Goal: Information Seeking & Learning: Check status

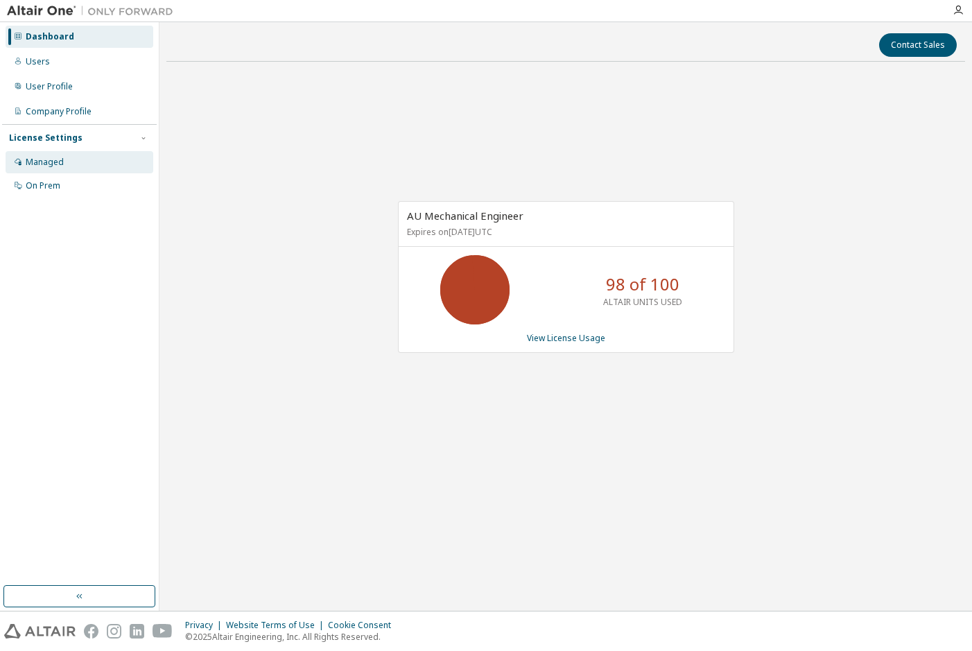
click at [97, 166] on div "Managed" at bounding box center [80, 162] width 148 height 22
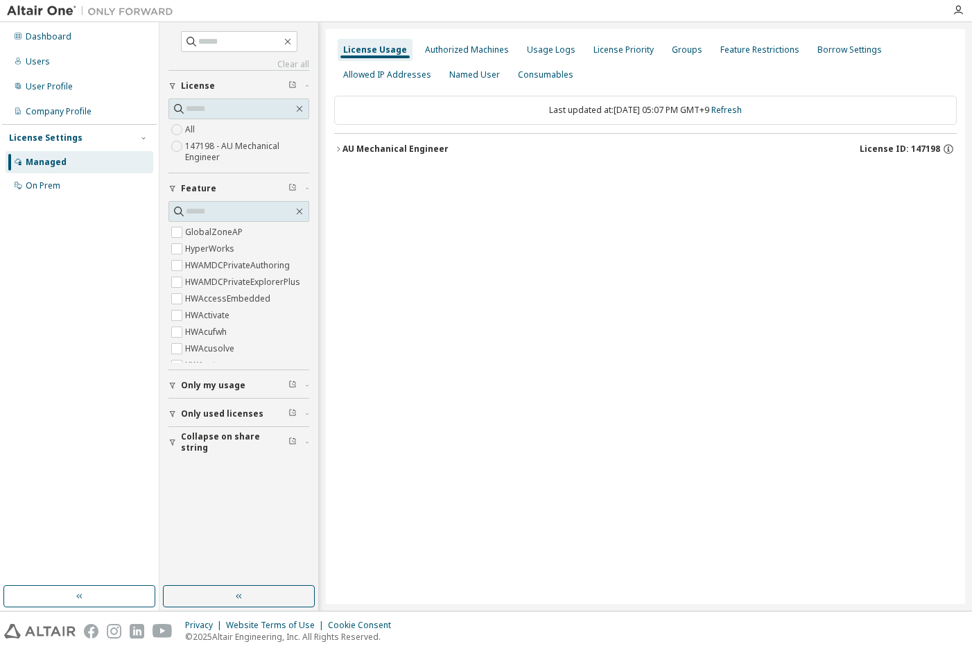
click at [337, 149] on icon "button" at bounding box center [338, 149] width 8 height 8
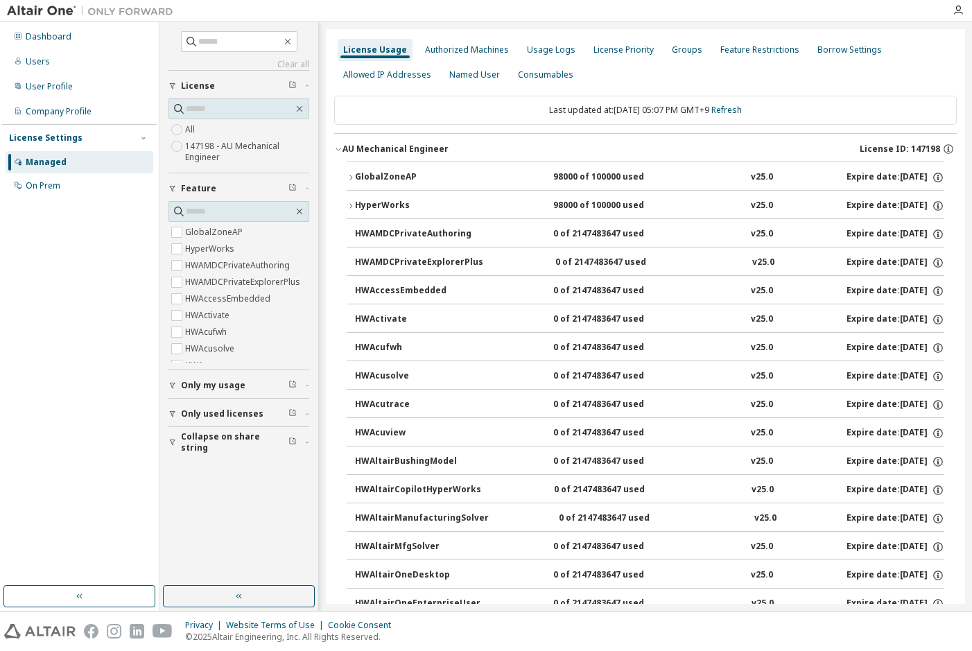
click at [357, 179] on div "GlobalZoneAP" at bounding box center [417, 177] width 125 height 12
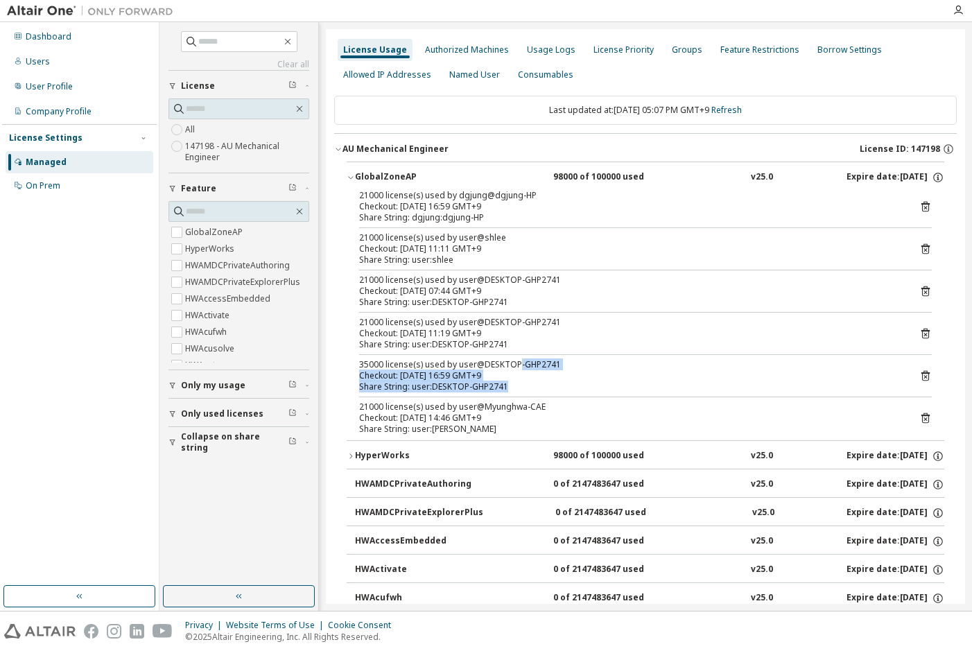
drag, startPoint x: 560, startPoint y: 381, endPoint x: 517, endPoint y: 368, distance: 44.3
click at [517, 368] on div "35000 license(s) used by user@DESKTOP-GHP2741 Checkout: 2025-09-09 16:59 GMT+9 …" at bounding box center [628, 375] width 539 height 33
click at [517, 368] on div "35000 license(s) used by user@DESKTOP-GHP2741" at bounding box center [628, 364] width 539 height 11
drag, startPoint x: 539, startPoint y: 418, endPoint x: 508, endPoint y: 410, distance: 32.1
click at [508, 410] on div "21000 license(s) used by user@Myunghwa-CAE Checkout: 2025-09-09 14:46 GMT+9" at bounding box center [628, 412] width 539 height 22
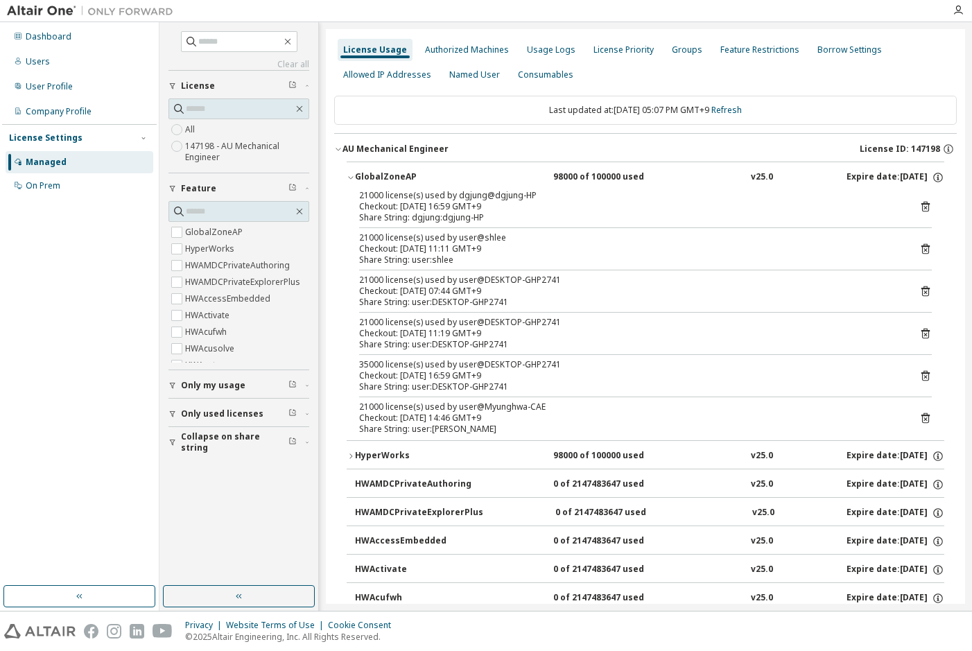
click at [508, 410] on div "21000 license(s) used by user@Myunghwa-CAE" at bounding box center [628, 406] width 539 height 11
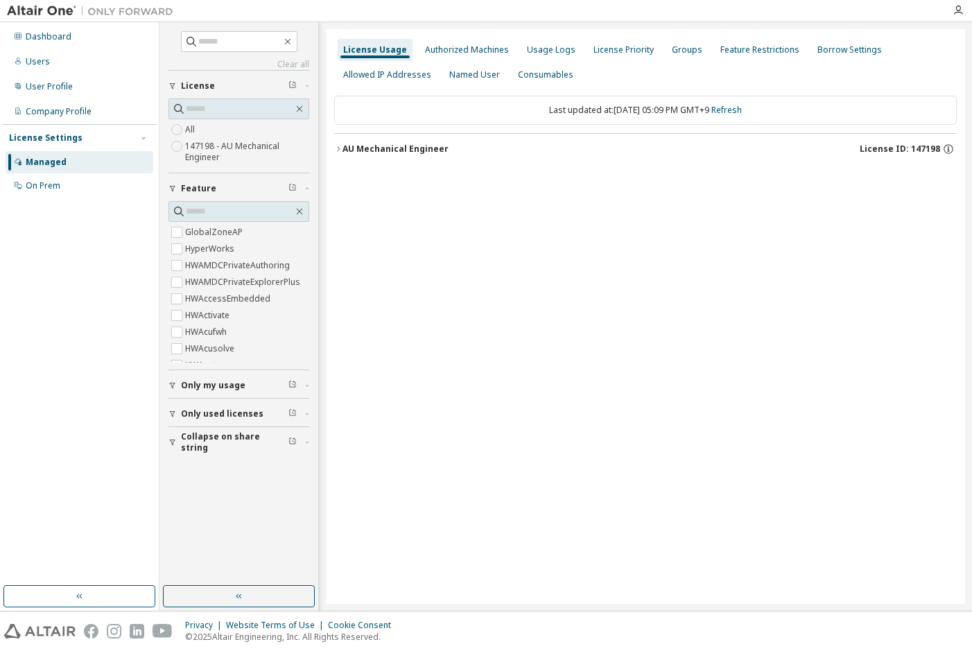
click at [352, 155] on button "AU Mechanical Engineer License ID: 147198" at bounding box center [645, 149] width 623 height 31
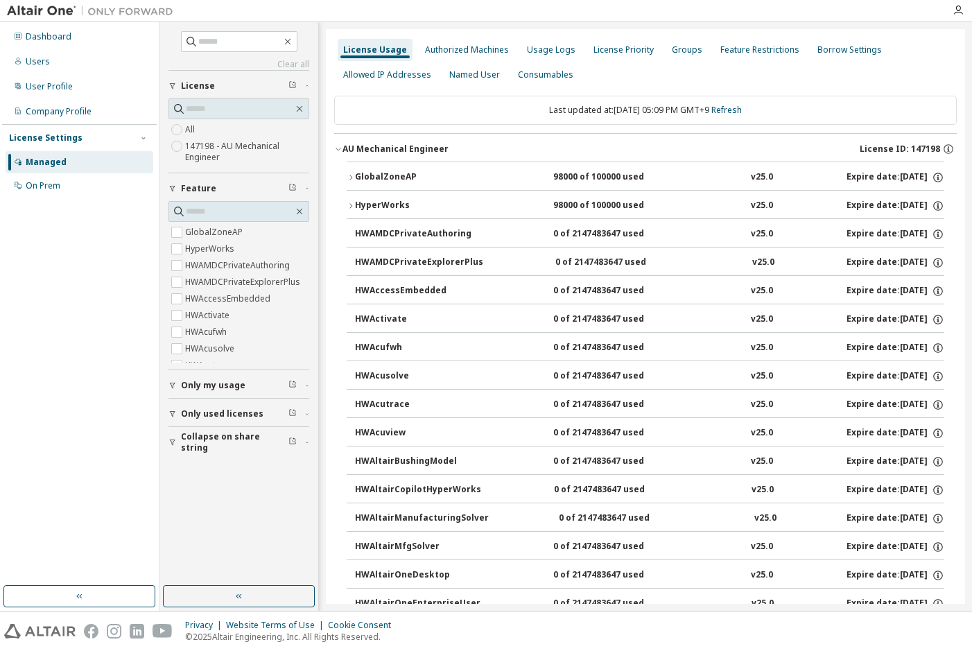
click at [362, 175] on div "GlobalZoneAP" at bounding box center [417, 177] width 125 height 12
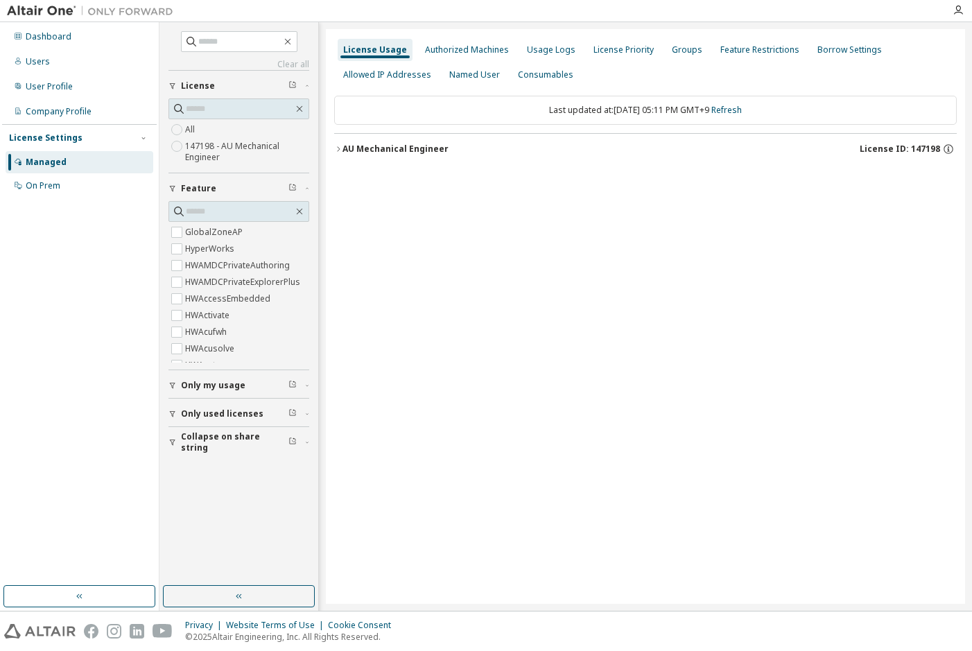
click at [458, 160] on button "AU Mechanical Engineer License ID: 147198" at bounding box center [645, 149] width 623 height 31
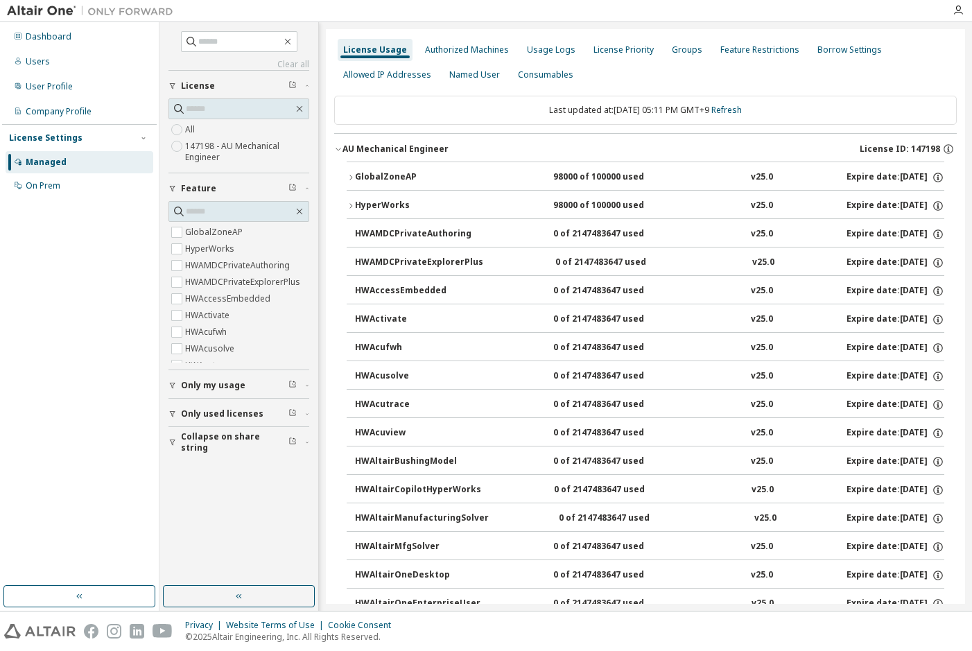
click at [443, 182] on div "GlobalZoneAP" at bounding box center [417, 177] width 125 height 12
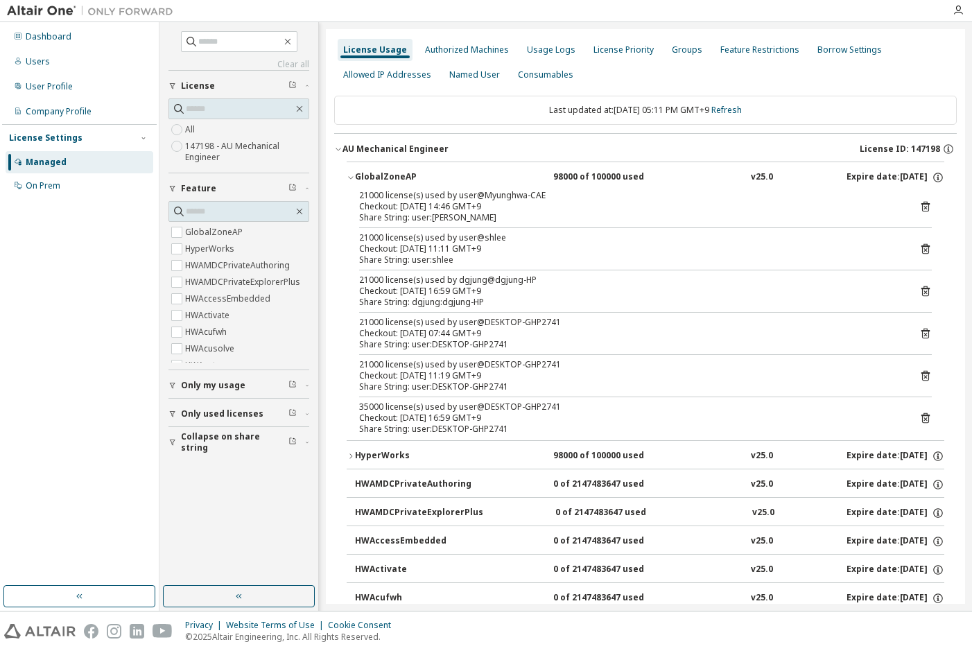
click at [919, 211] on icon at bounding box center [925, 206] width 12 height 12
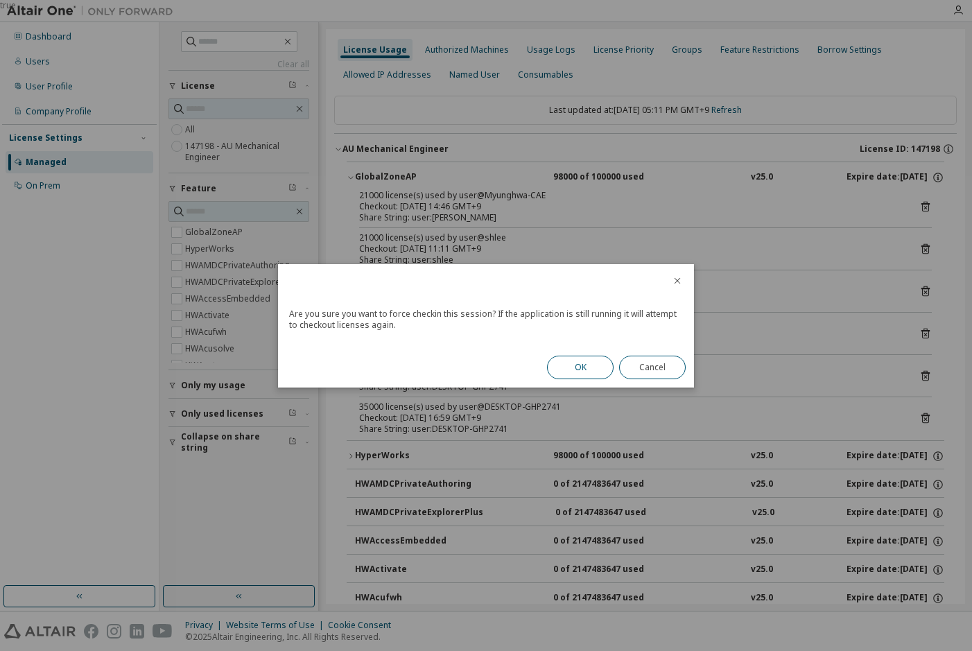
click at [568, 367] on button "OK" at bounding box center [580, 368] width 67 height 24
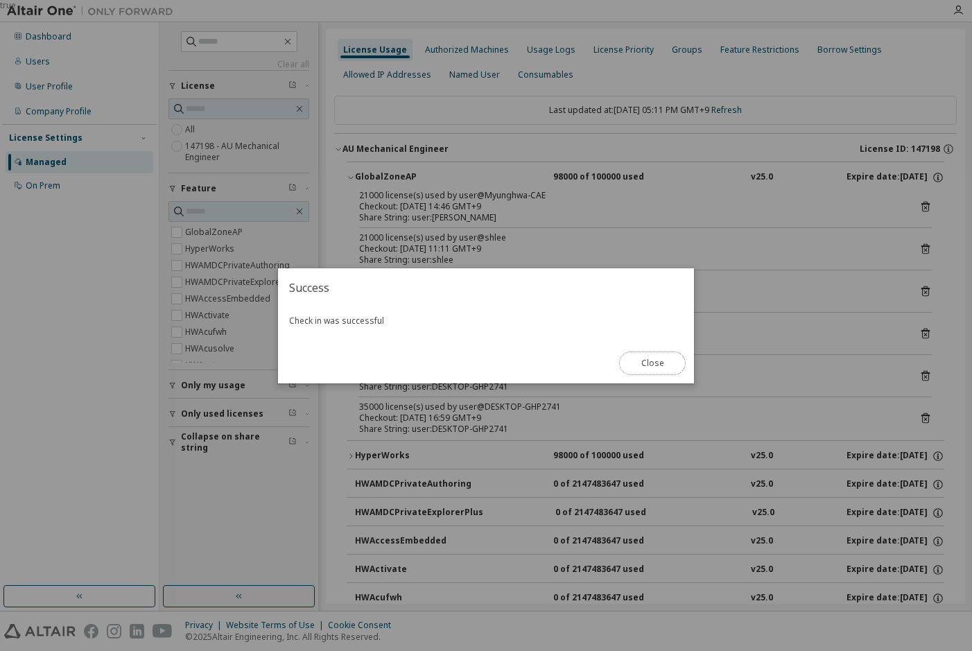
click at [625, 365] on button "Close" at bounding box center [652, 364] width 67 height 24
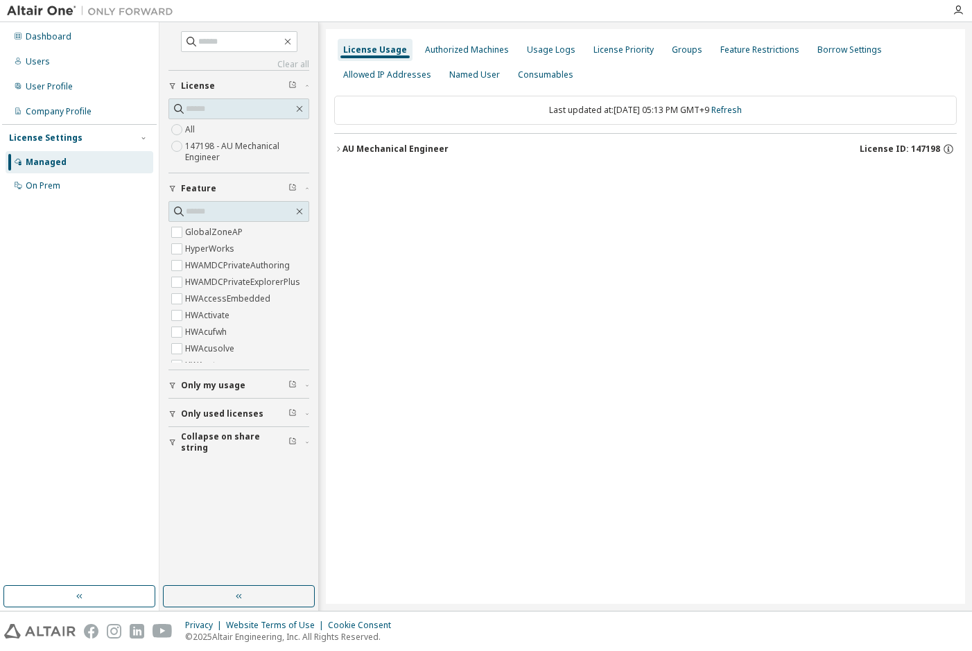
click at [452, 132] on div "Last updated at: [DATE] 05:13 PM GMT+9 Refresh AU Mechanical Engineer License I…" at bounding box center [645, 129] width 623 height 85
click at [444, 146] on div "AU Mechanical Engineer License ID: 147198" at bounding box center [650, 149] width 614 height 12
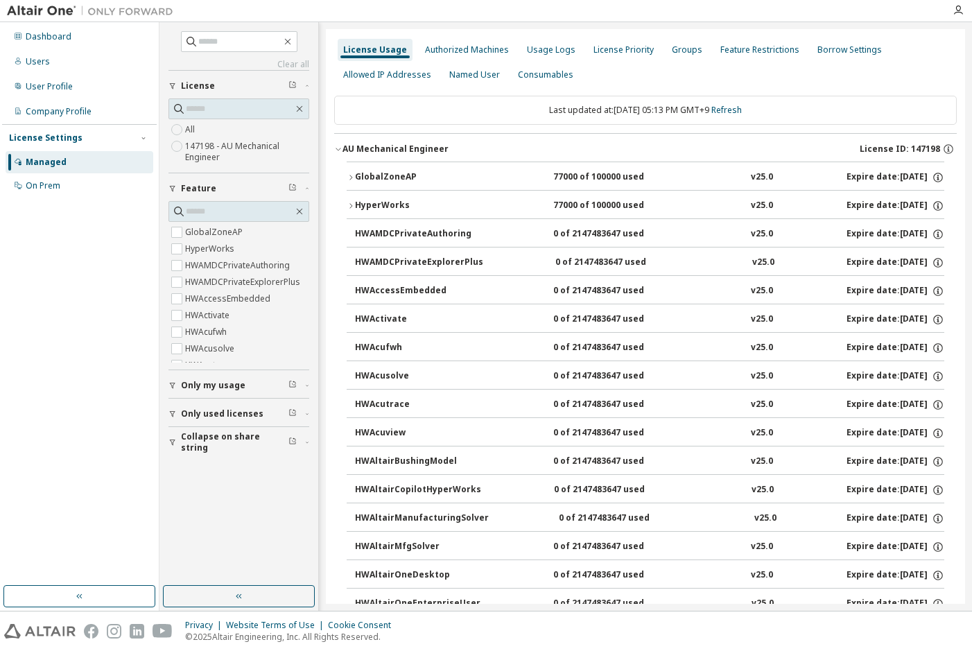
click at [415, 174] on div "GlobalZoneAP" at bounding box center [417, 177] width 125 height 12
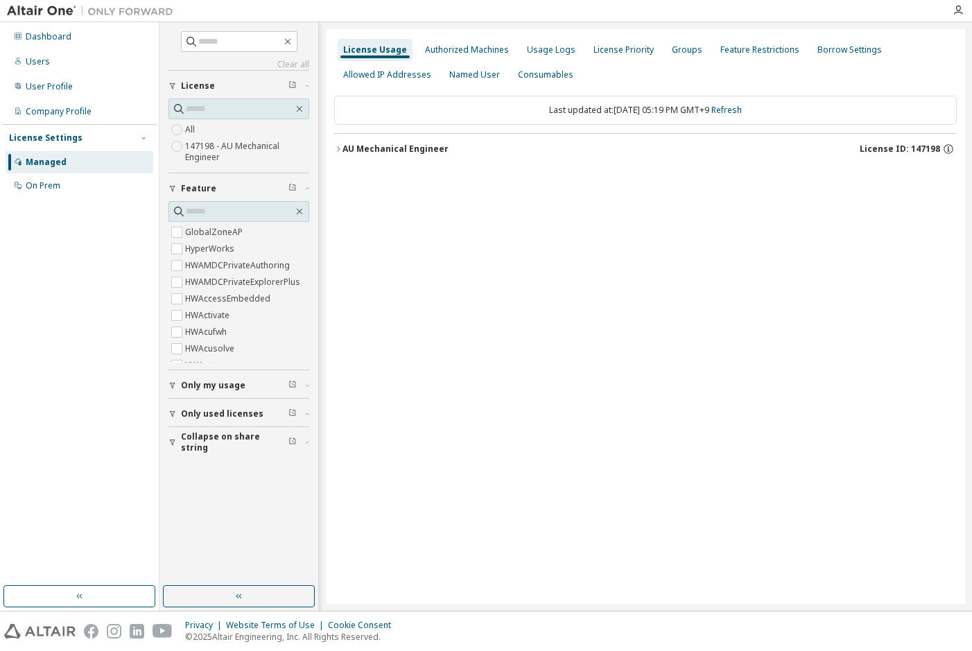
click at [395, 150] on div "AU Mechanical Engineer" at bounding box center [396, 149] width 106 height 11
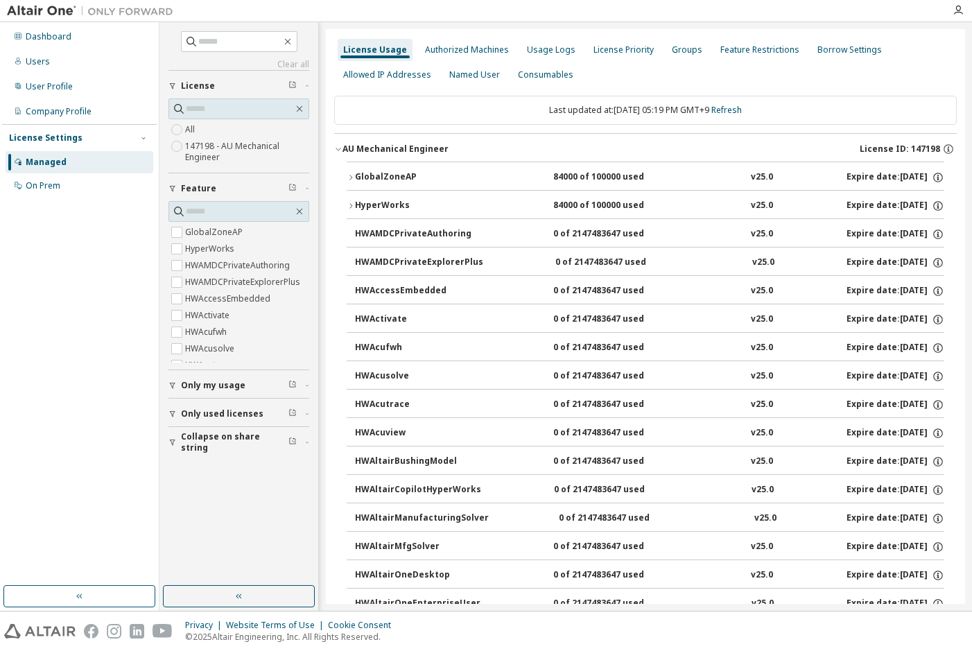
click at [437, 208] on div "HyperWorks" at bounding box center [417, 206] width 125 height 12
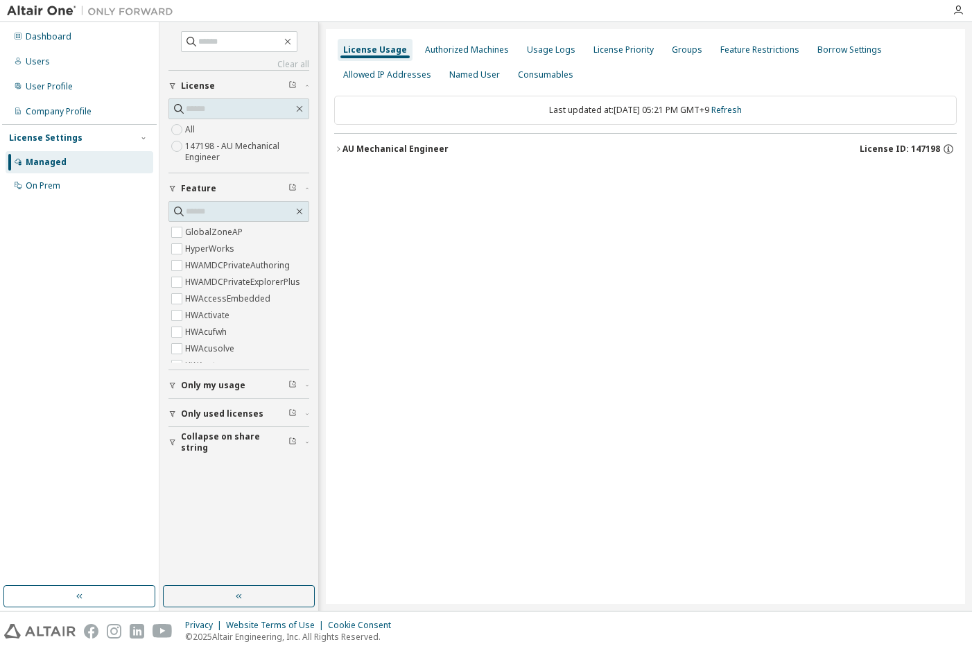
click at [443, 147] on div "AU Mechanical Engineer" at bounding box center [396, 149] width 106 height 11
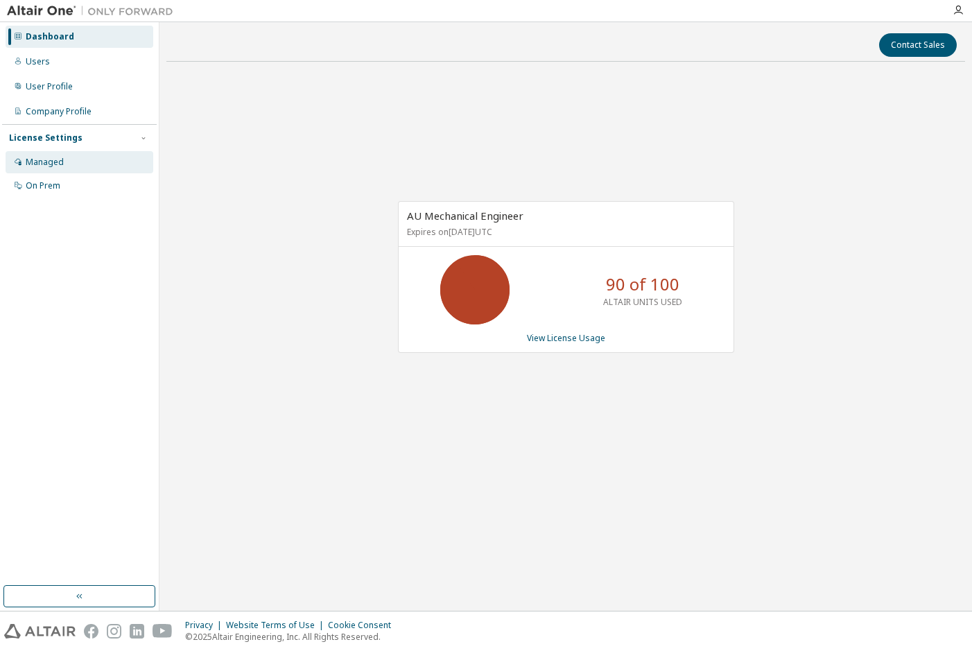
click at [89, 158] on div "Managed" at bounding box center [80, 162] width 148 height 22
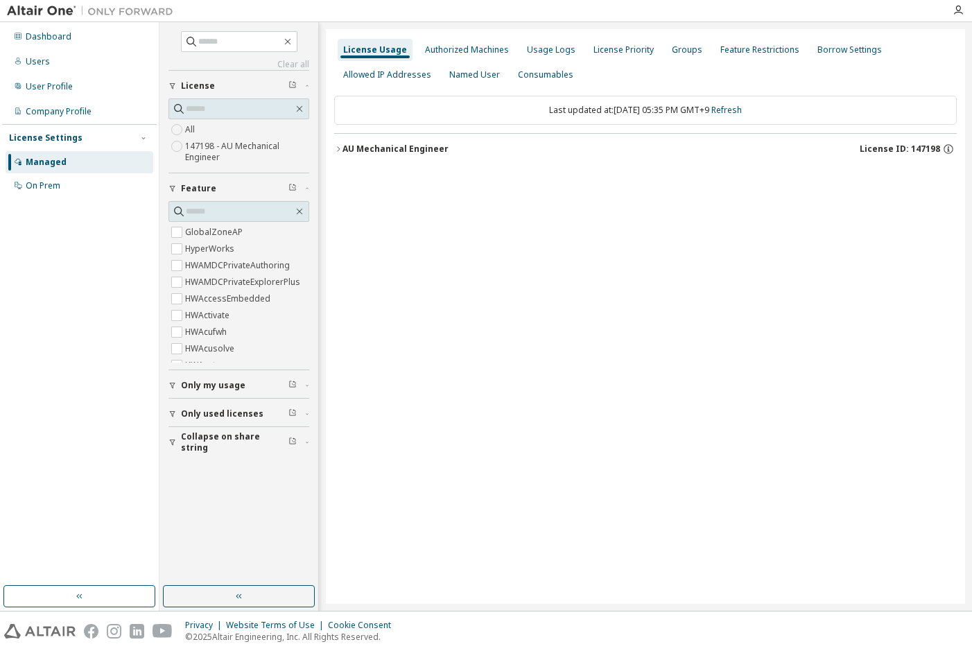
click at [344, 146] on div "AU Mechanical Engineer" at bounding box center [396, 149] width 106 height 11
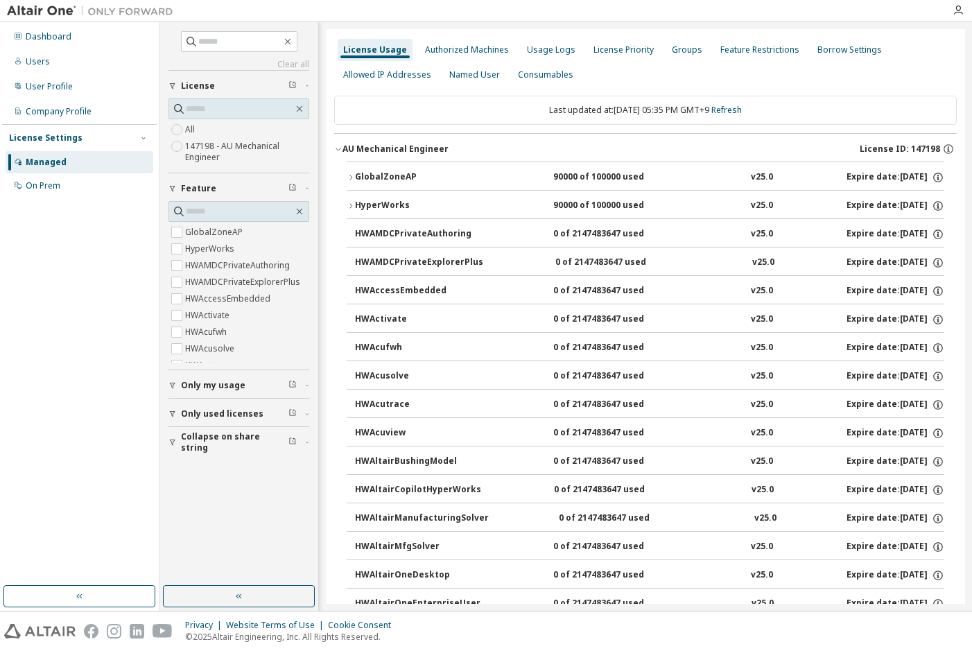
click at [373, 187] on button "GlobalZoneAP 90000 of 100000 used v25.0 Expire date: 2026-07-21" at bounding box center [646, 177] width 598 height 31
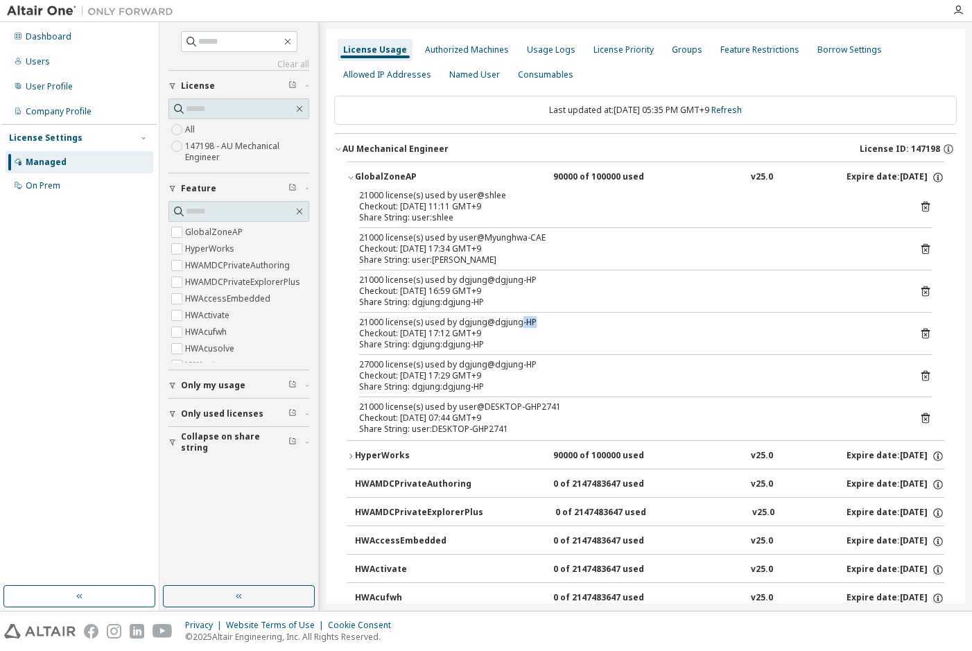
drag, startPoint x: 519, startPoint y: 313, endPoint x: 533, endPoint y: 324, distance: 18.3
click at [533, 324] on div "21000 license(s) used by user@shlee Checkout: 2025-09-09 11:11 GMT+9 Share Stri…" at bounding box center [646, 315] width 598 height 250
click at [536, 329] on div "Checkout: [DATE] 17:12 GMT+9" at bounding box center [628, 333] width 539 height 11
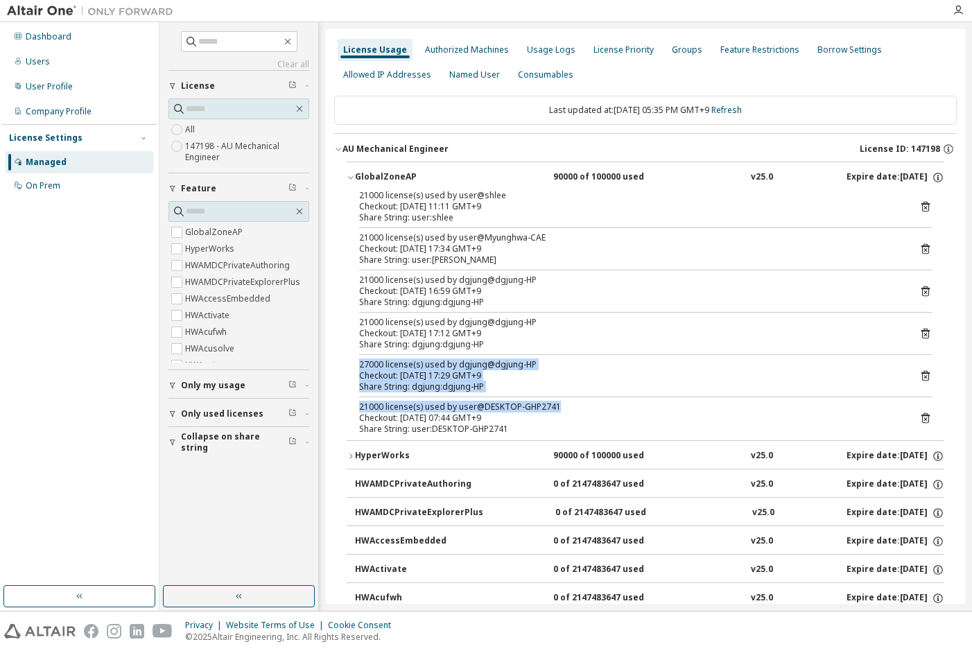
drag, startPoint x: 571, startPoint y: 376, endPoint x: 584, endPoint y: 410, distance: 36.2
click at [584, 410] on div "21000 license(s) used by user@shlee Checkout: 2025-09-09 11:11 GMT+9 Share Stri…" at bounding box center [646, 315] width 598 height 250
click at [584, 410] on div "21000 license(s) used by user@DESKTOP-GHP2741" at bounding box center [628, 406] width 539 height 11
drag, startPoint x: 622, startPoint y: 412, endPoint x: 582, endPoint y: 400, distance: 41.9
click at [581, 399] on div "21000 license(s) used by user@shlee Checkout: 2025-09-09 11:11 GMT+9 Share Stri…" at bounding box center [646, 315] width 598 height 250
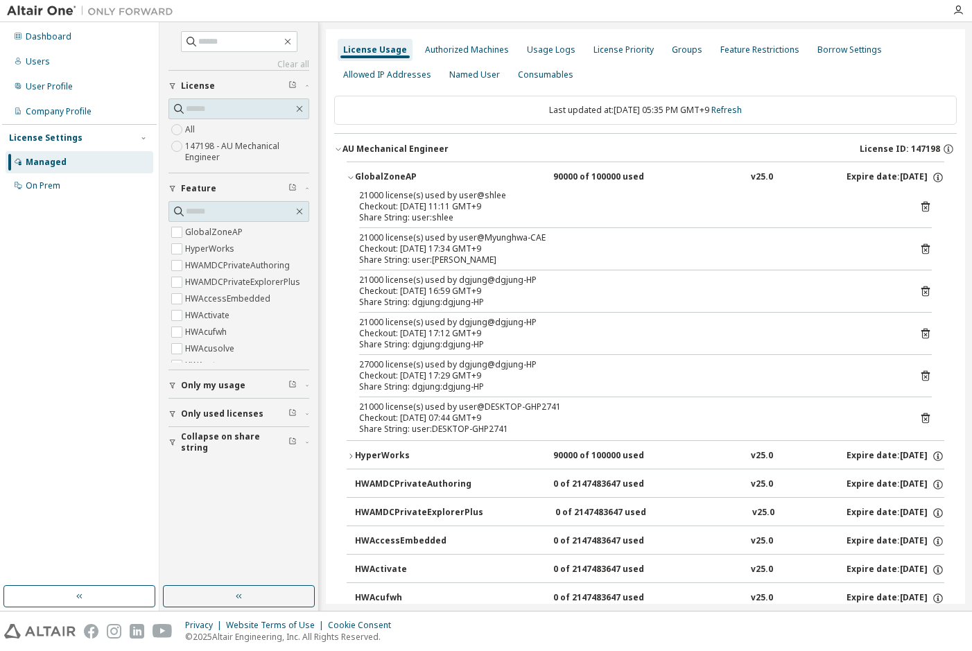
click at [582, 400] on div "21000 license(s) used by user@shlee Checkout: 2025-09-09 11:11 GMT+9 Share Stri…" at bounding box center [646, 315] width 598 height 250
drag, startPoint x: 539, startPoint y: 242, endPoint x: 463, endPoint y: 245, distance: 76.3
click at [463, 245] on div "21000 license(s) used by user@Myunghwa-CAE Checkout: 2025-09-09 17:34 GMT+9 Sha…" at bounding box center [628, 248] width 539 height 33
click at [919, 248] on icon at bounding box center [925, 249] width 12 height 12
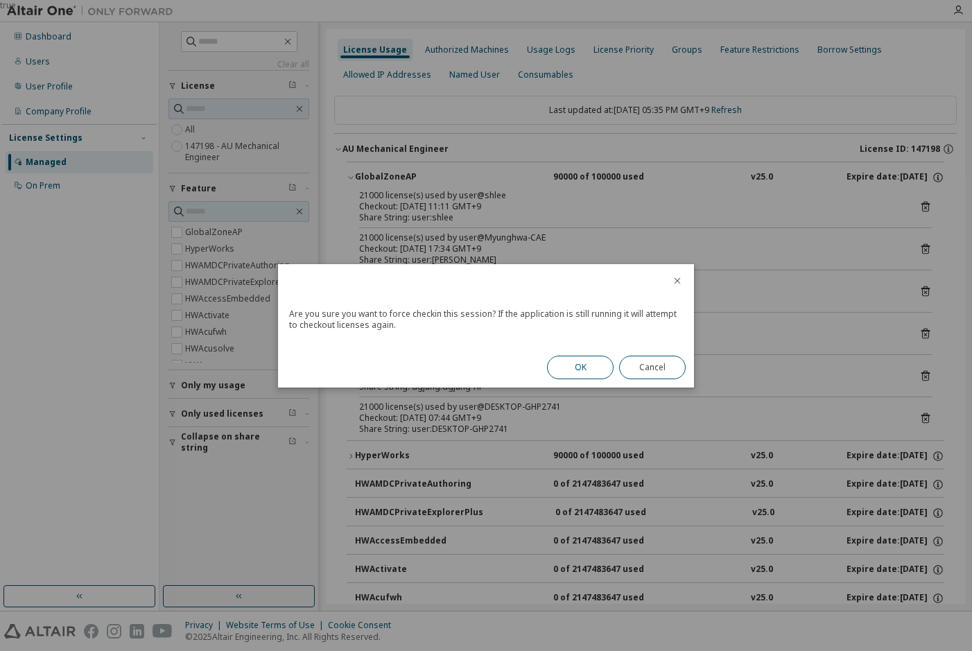
click at [591, 366] on button "OK" at bounding box center [580, 368] width 67 height 24
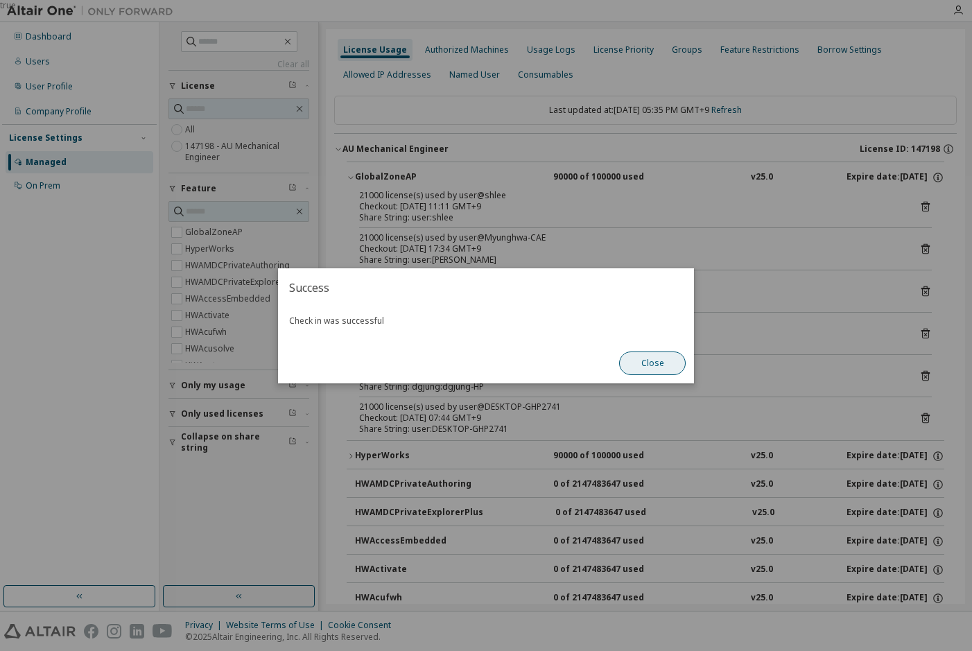
click at [649, 351] on div "Close" at bounding box center [652, 363] width 83 height 40
click at [651, 358] on button "Close" at bounding box center [652, 364] width 67 height 24
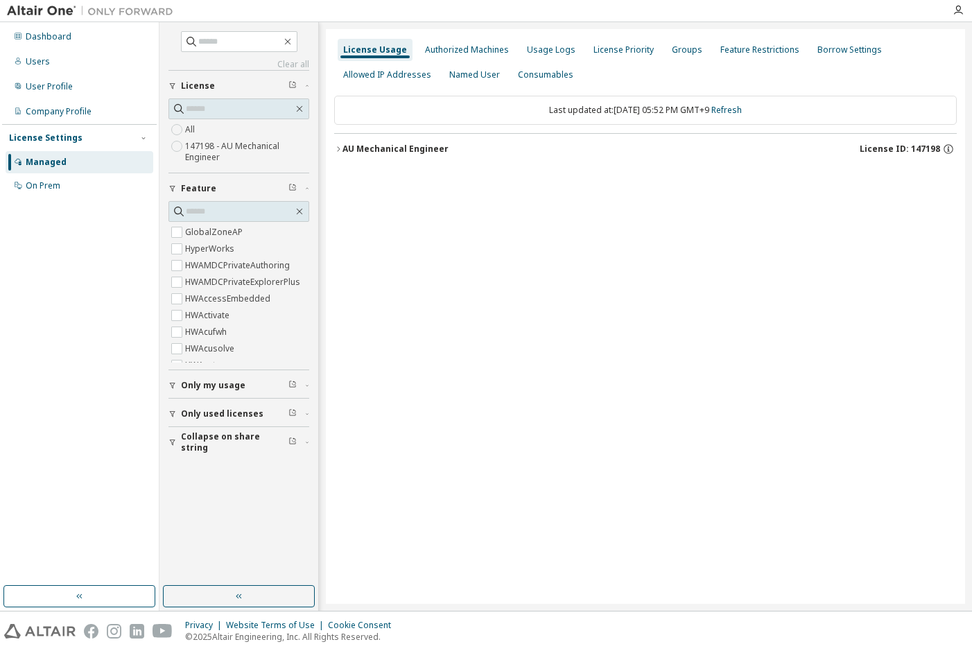
click at [886, 157] on button "AU Mechanical Engineer License ID: 147198" at bounding box center [645, 149] width 623 height 31
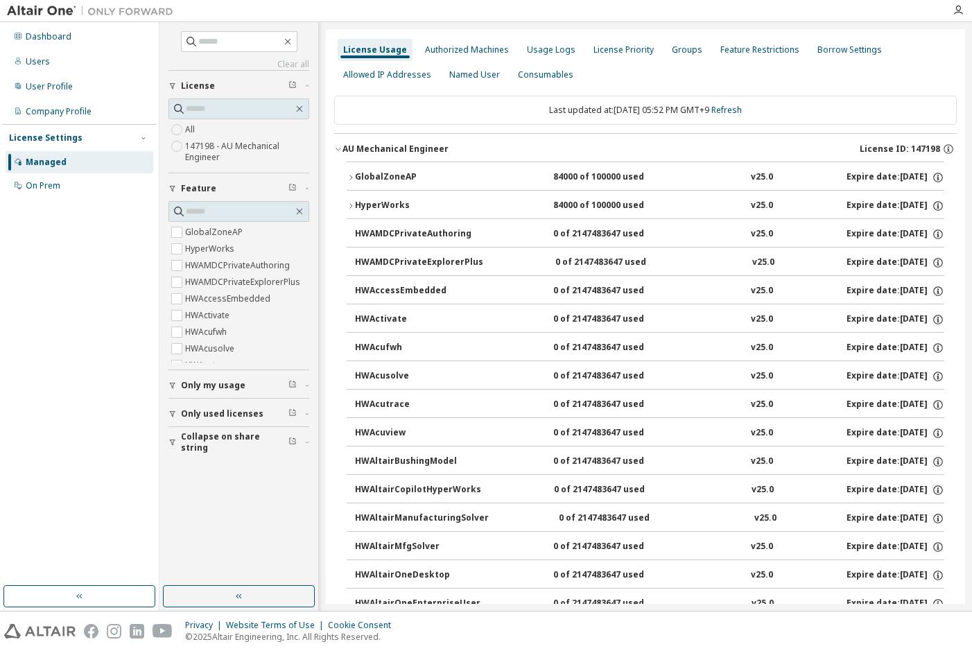
click at [609, 183] on div "84000 of 100000 used" at bounding box center [615, 177] width 125 height 12
